Goal: Navigation & Orientation: Go to known website

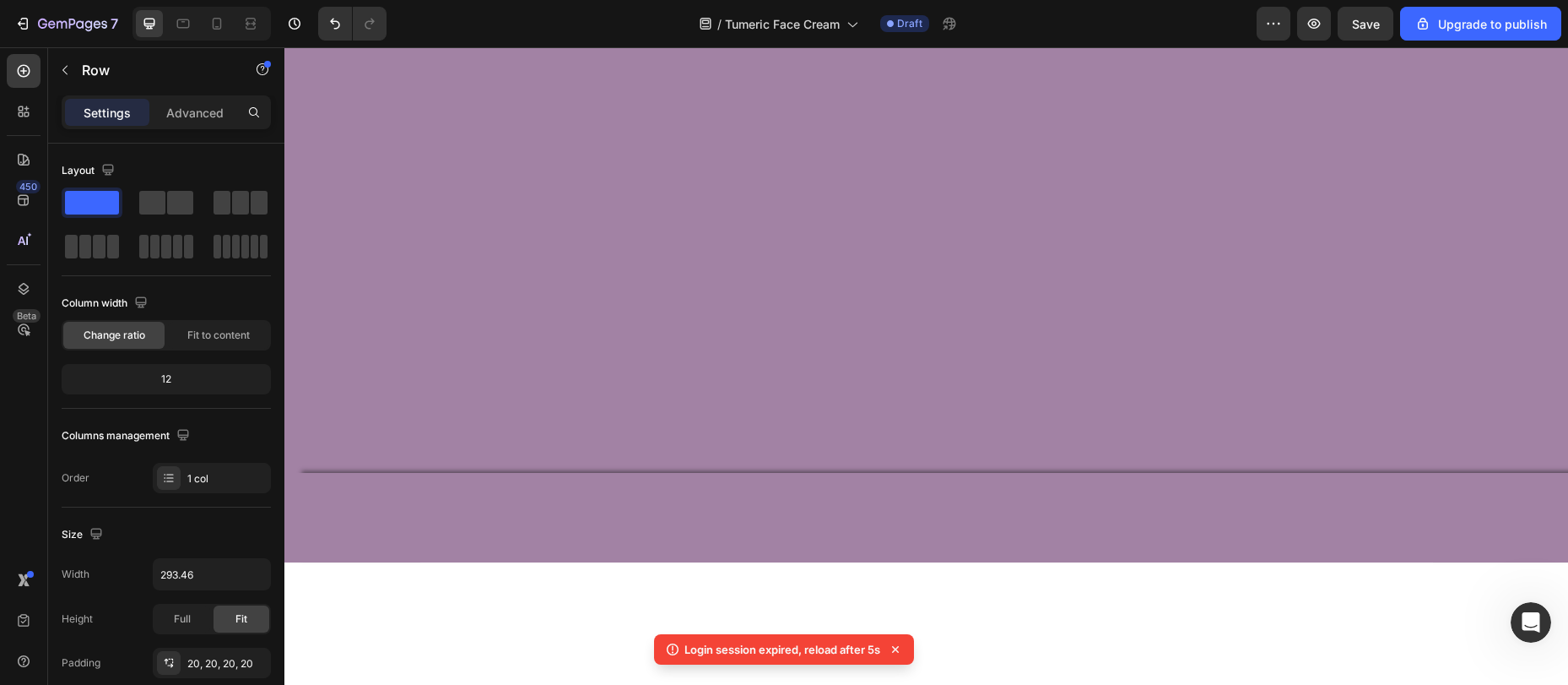
scroll to position [345, 0]
